Goal: Check status: Check status

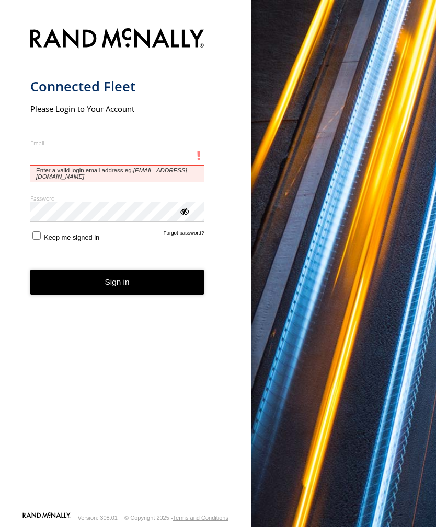
type input "**********"
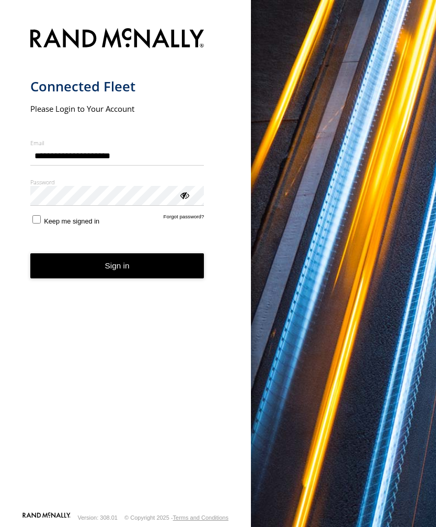
click at [117, 270] on button "Sign in" at bounding box center [117, 266] width 174 height 26
click at [127, 279] on button "Sign in" at bounding box center [117, 266] width 174 height 26
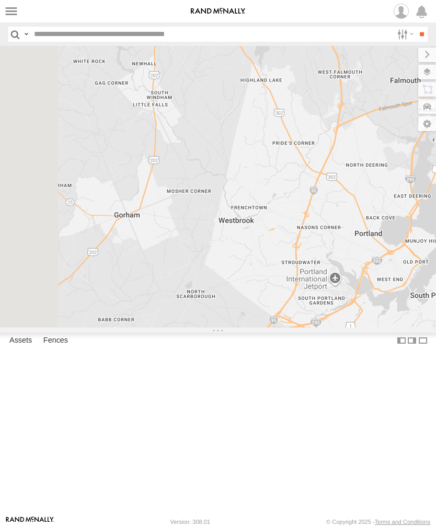
click at [18, 10] on label at bounding box center [11, 11] width 15 height 15
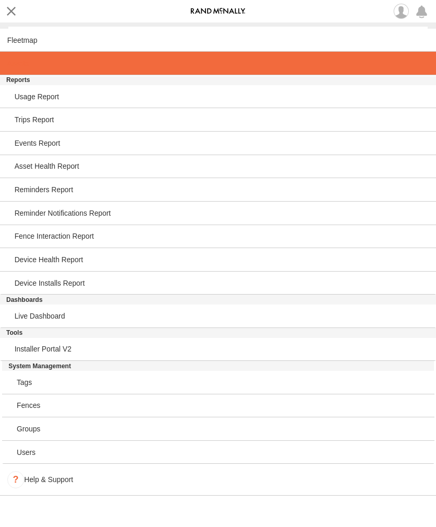
click at [26, 63] on span at bounding box center [17, 63] width 21 height 8
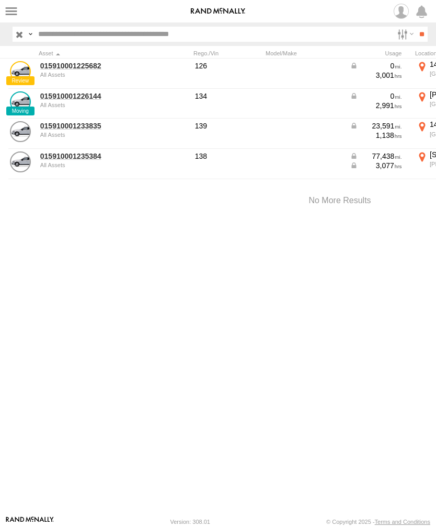
click at [75, 100] on link "015910001226144" at bounding box center [90, 95] width 101 height 9
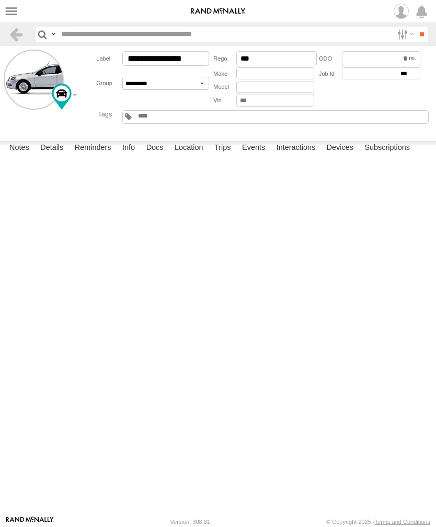
click at [260, 156] on label "Events" at bounding box center [253, 148] width 33 height 15
click at [15, 7] on label at bounding box center [11, 11] width 15 height 15
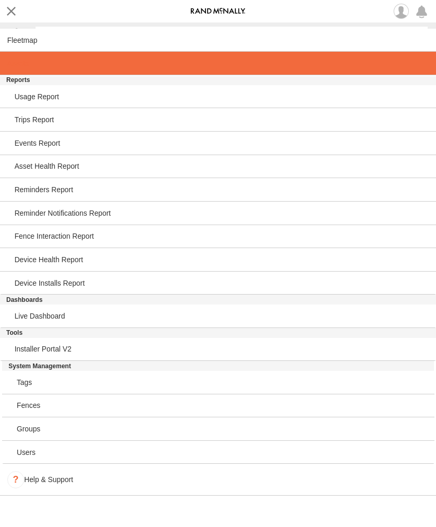
click at [30, 58] on link at bounding box center [218, 63] width 436 height 23
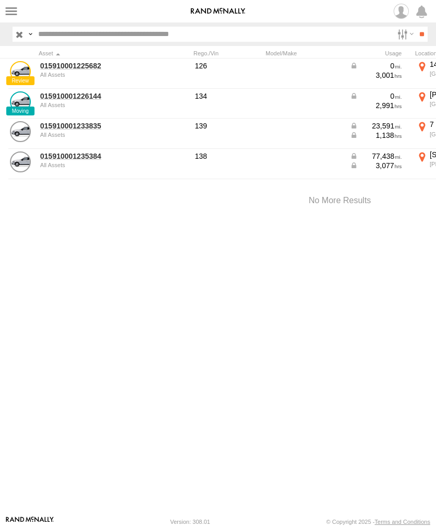
click at [76, 127] on link "015910001233835" at bounding box center [90, 125] width 101 height 9
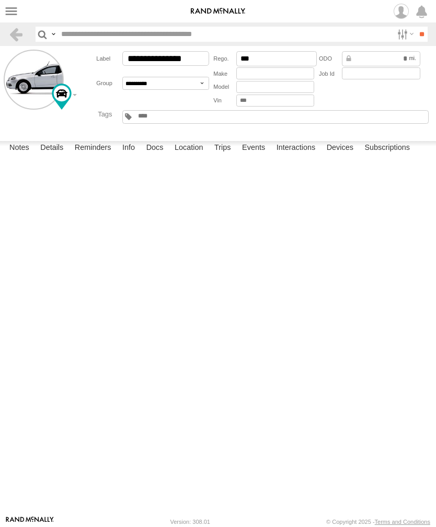
click at [254, 156] on label "Events" at bounding box center [253, 148] width 33 height 15
click at [17, 10] on label at bounding box center [11, 11] width 15 height 15
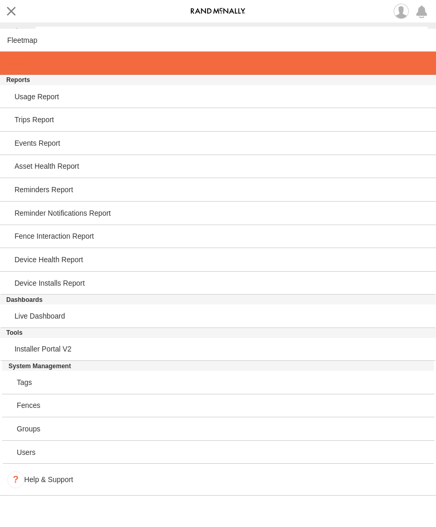
click at [25, 65] on span at bounding box center [17, 63] width 21 height 8
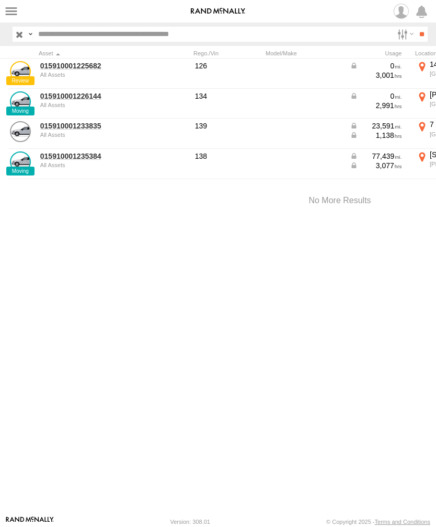
click at [72, 100] on link "015910001226144" at bounding box center [90, 95] width 101 height 9
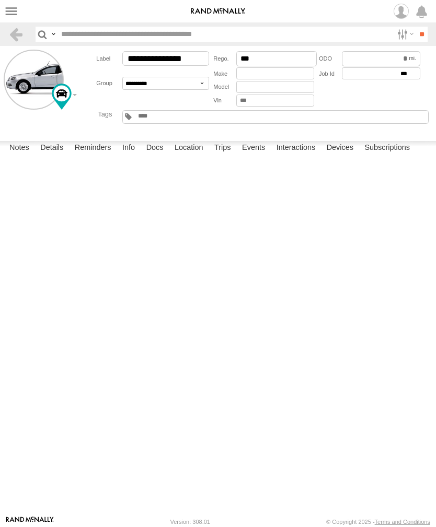
click at [261, 156] on label "Events" at bounding box center [253, 148] width 33 height 15
click at [14, 16] on label at bounding box center [11, 11] width 15 height 15
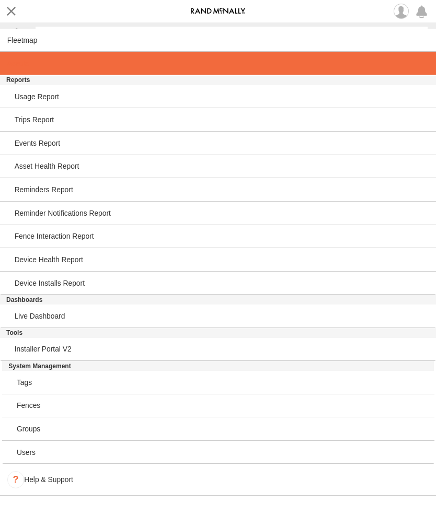
click at [26, 65] on span at bounding box center [17, 63] width 21 height 8
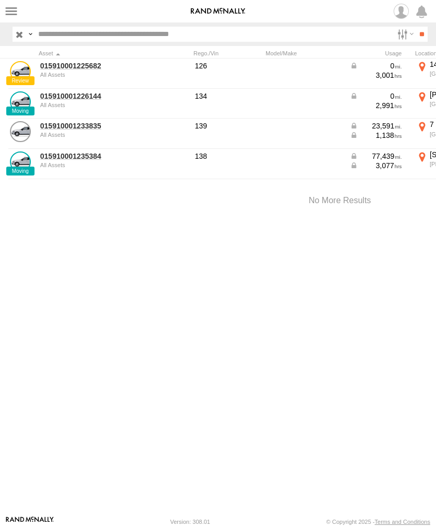
click at [63, 159] on link "015910001235384" at bounding box center [90, 155] width 101 height 9
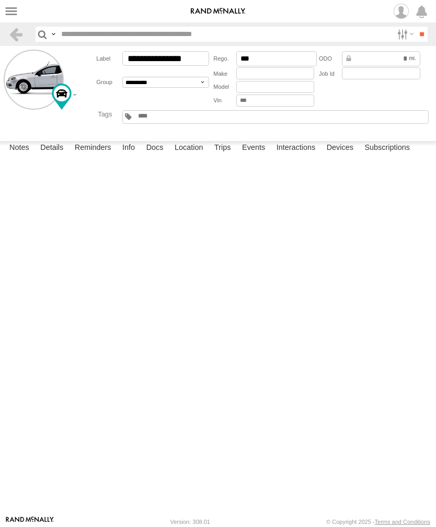
click at [258, 156] on label "Events" at bounding box center [253, 148] width 33 height 15
click at [16, 12] on label at bounding box center [11, 11] width 15 height 15
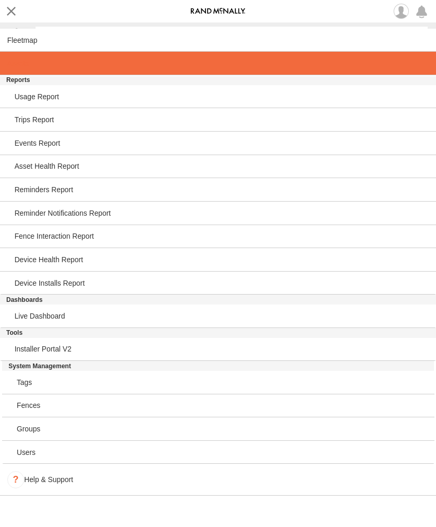
click at [22, 66] on span at bounding box center [17, 63] width 21 height 8
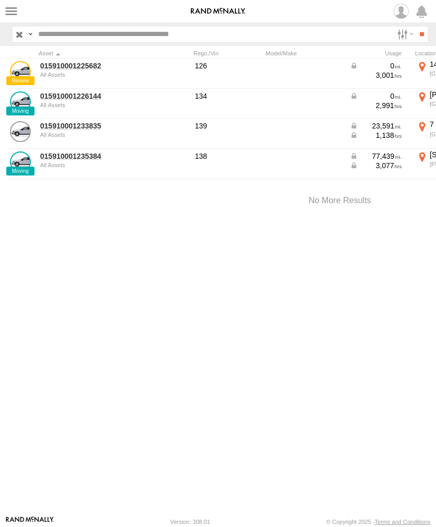
click at [74, 99] on link "015910001226144" at bounding box center [90, 95] width 101 height 9
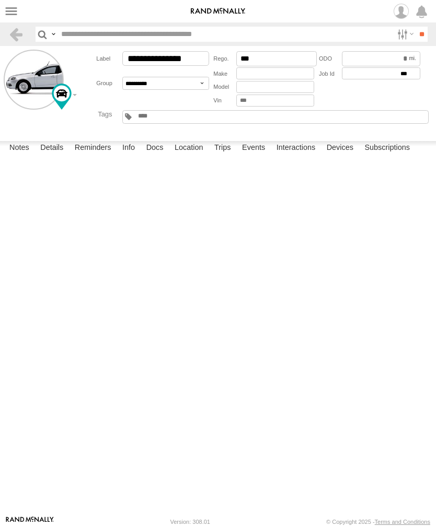
click at [257, 156] on label "Events" at bounding box center [253, 148] width 33 height 15
